Goal: Task Accomplishment & Management: Manage account settings

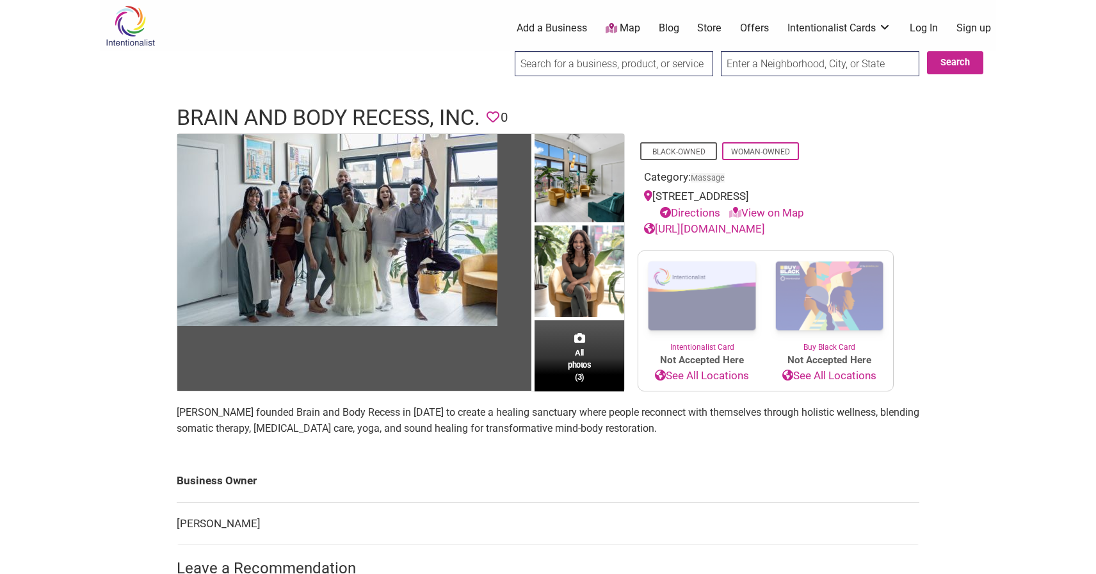
click at [720, 376] on link "See All Locations" at bounding box center [701, 376] width 127 height 17
click at [927, 28] on link "Log In" at bounding box center [924, 28] width 28 height 14
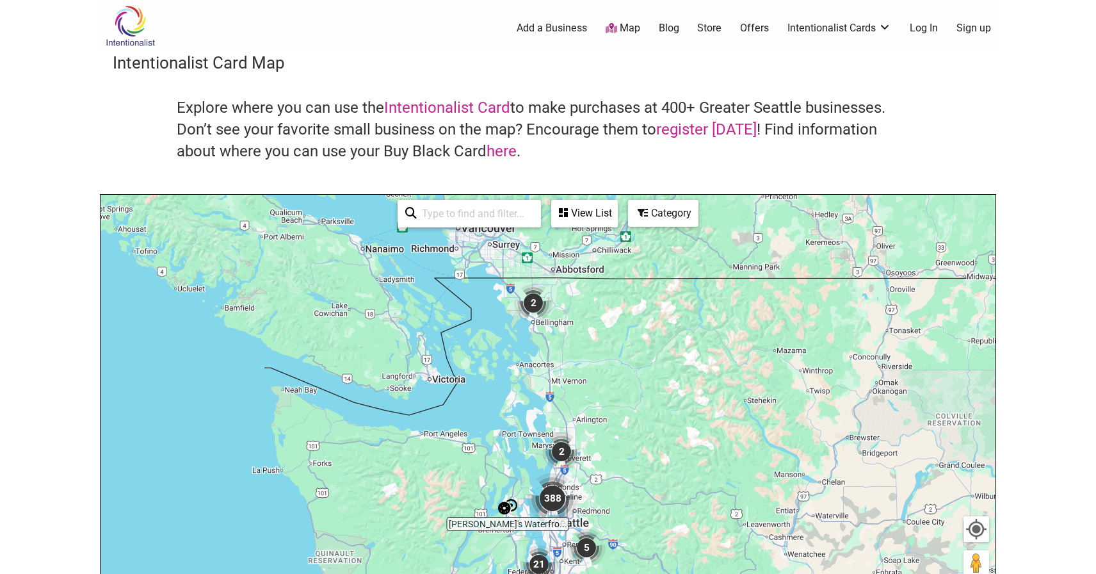
click at [927, 28] on link "Log In" at bounding box center [924, 28] width 28 height 14
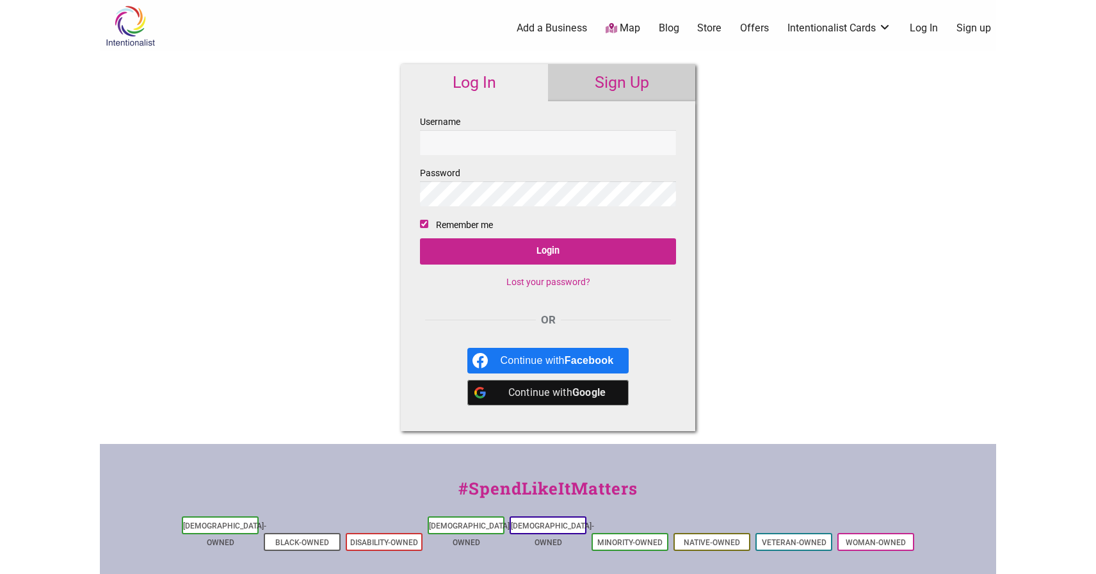
click at [510, 144] on input "Username" at bounding box center [548, 142] width 256 height 25
click at [882, 30] on link "Intentionalist Cards" at bounding box center [840, 28] width 104 height 14
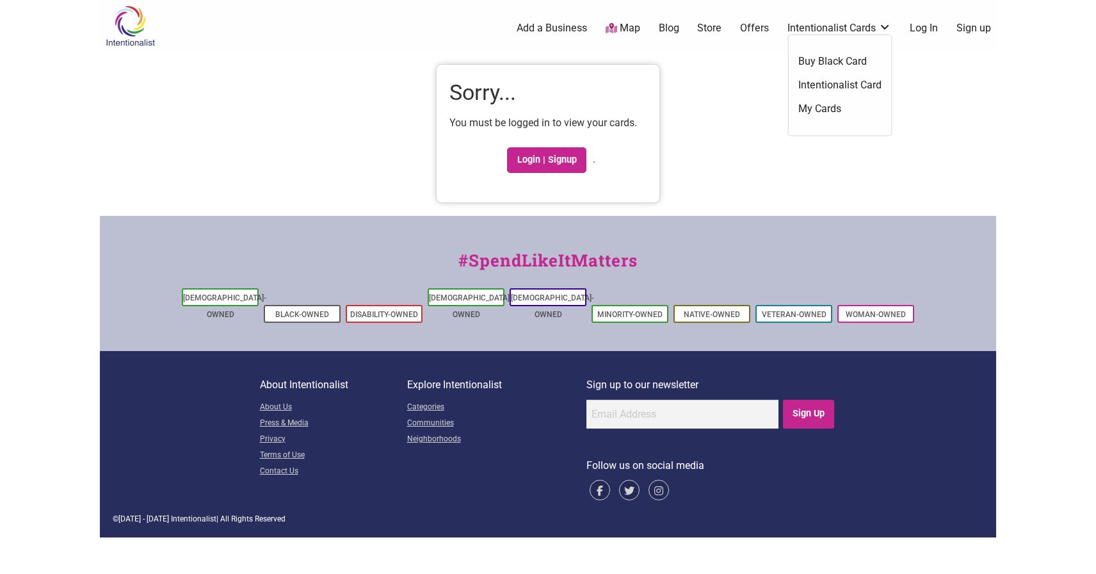
click at [882, 25] on link "Intentionalist Cards" at bounding box center [840, 28] width 104 height 14
click at [855, 88] on link "Intentionalist Card" at bounding box center [840, 85] width 83 height 14
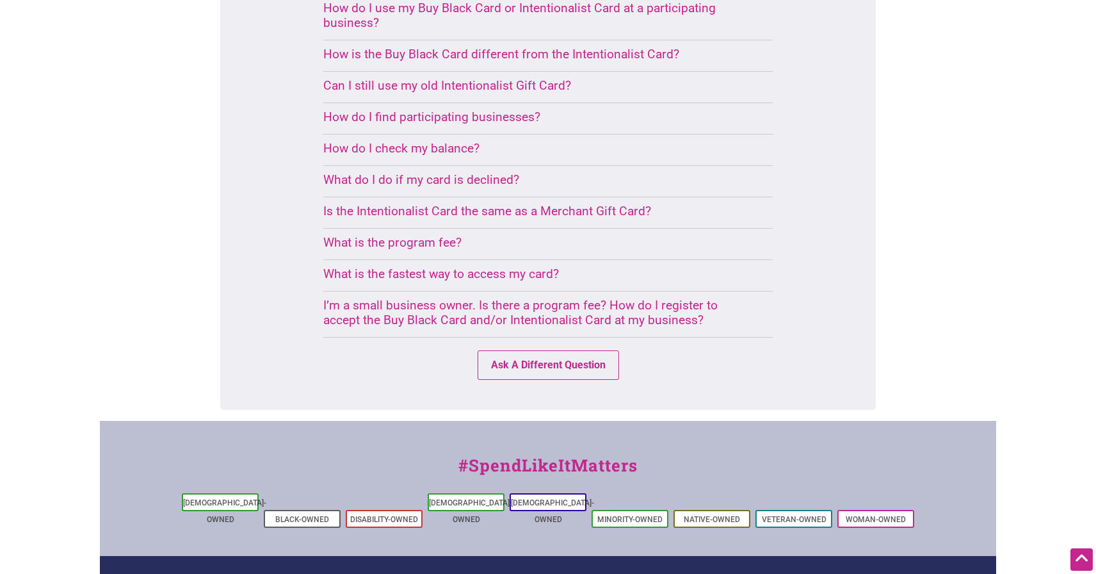
scroll to position [952, 0]
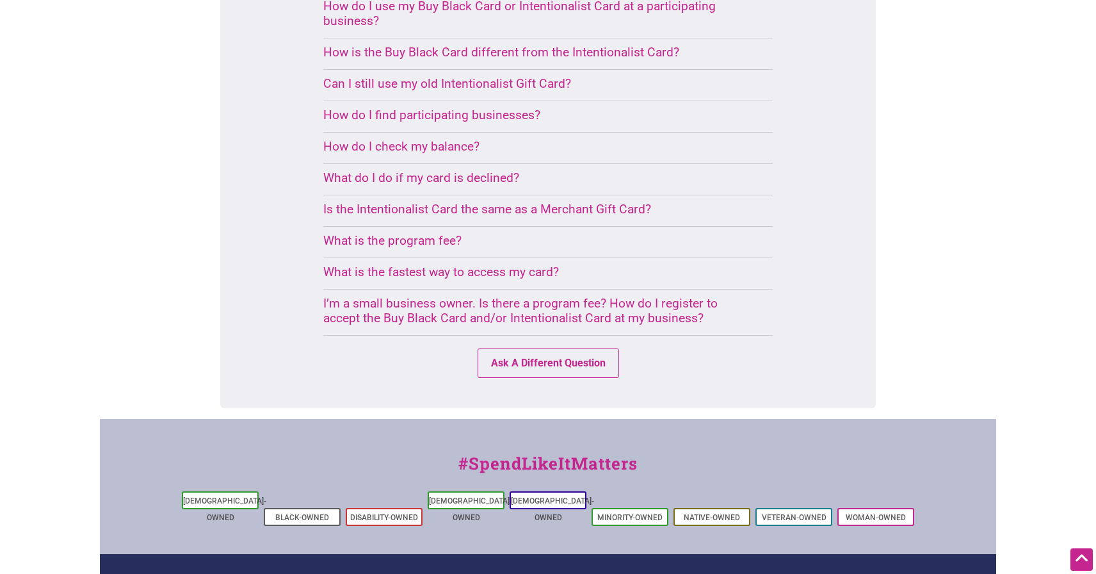
click at [578, 296] on div "I’m a small business owner. Is there a program fee? How do I register to accept…" at bounding box center [532, 310] width 419 height 29
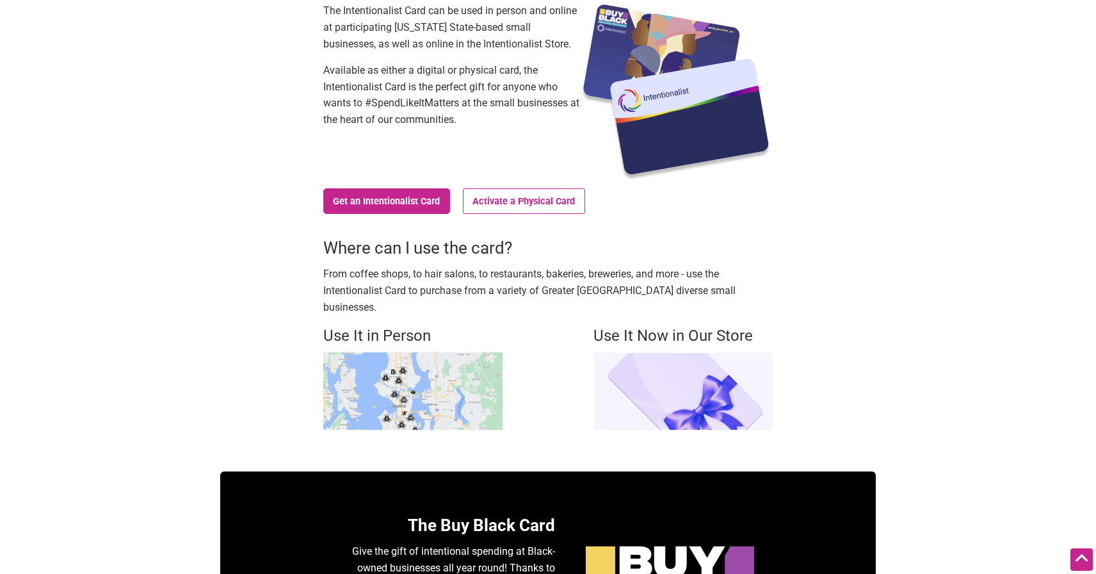
scroll to position [0, 0]
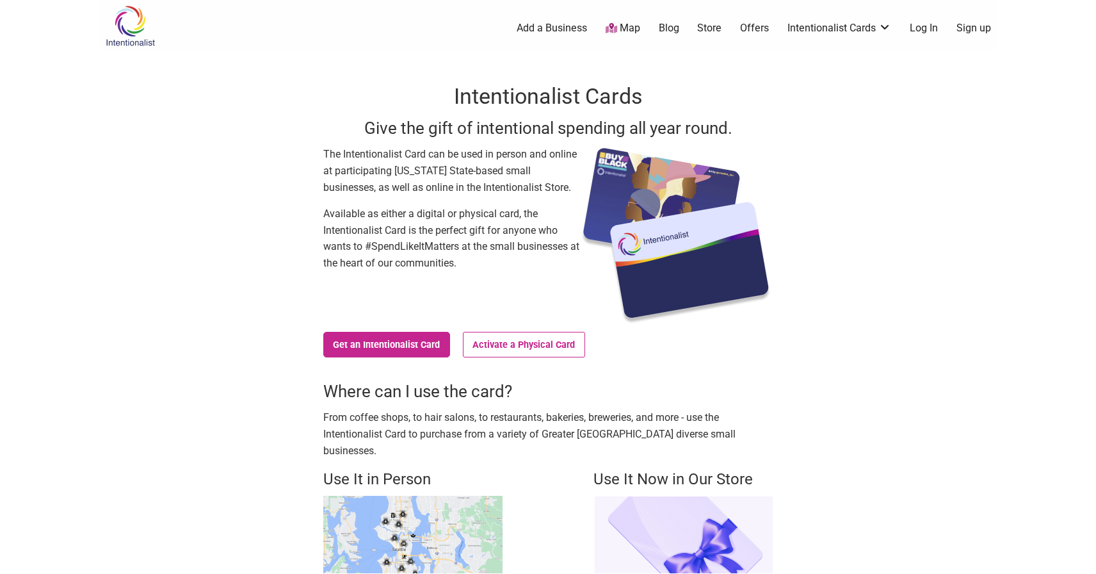
click at [923, 31] on link "Log In" at bounding box center [924, 28] width 28 height 14
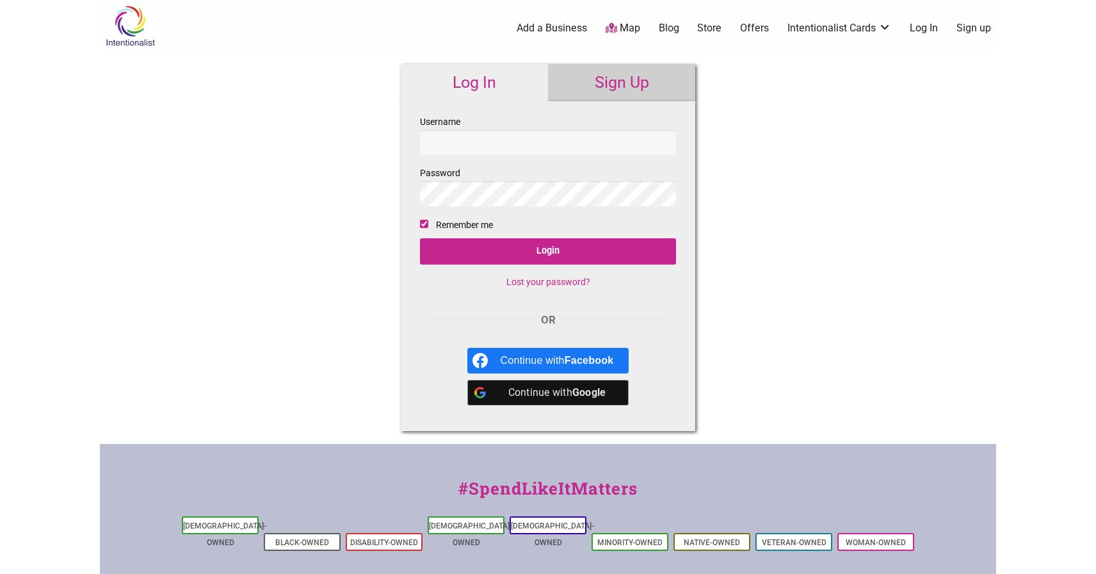
click at [558, 281] on link "Lost your password?" at bounding box center [549, 282] width 84 height 10
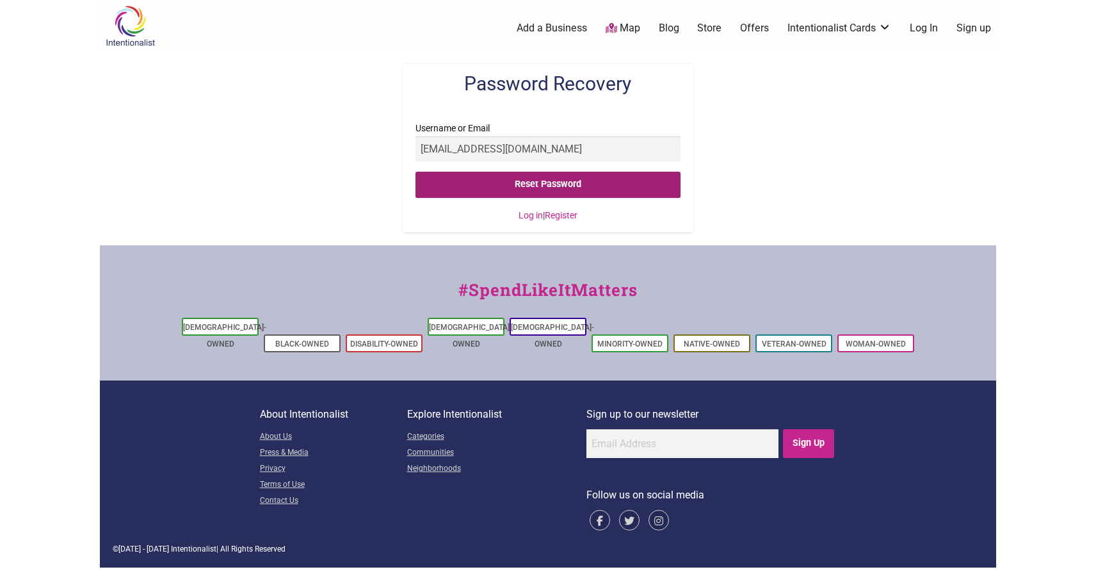
type input "[EMAIL_ADDRESS][DOMAIN_NAME]"
click at [618, 184] on input "Reset Password" at bounding box center [548, 185] width 264 height 26
